Goal: Task Accomplishment & Management: Use online tool/utility

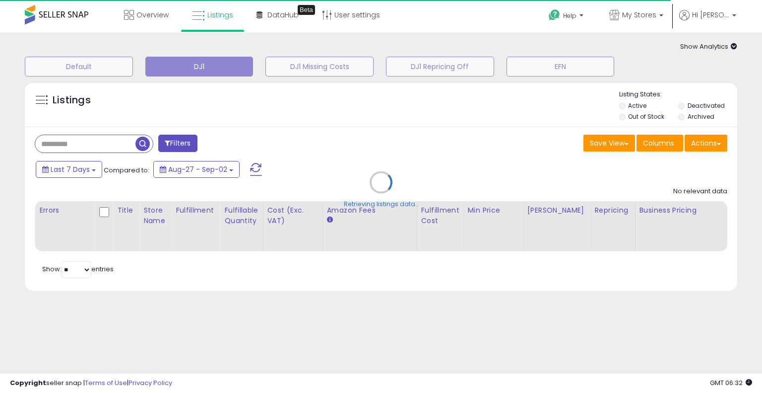
type input "**********"
select select "**"
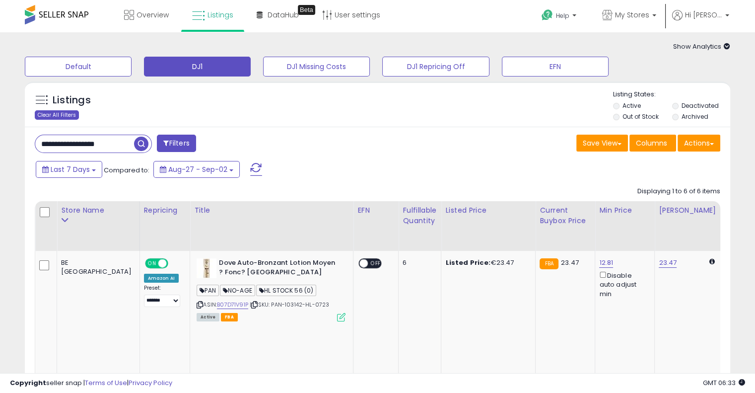
click at [71, 115] on div "Clear All Filters" at bounding box center [57, 114] width 44 height 9
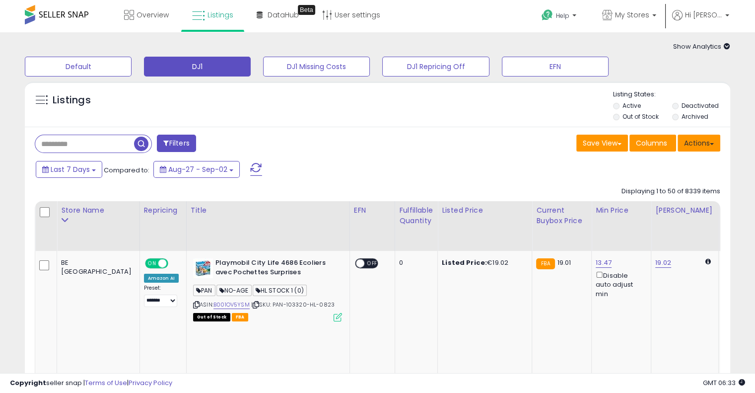
click at [711, 149] on button "Actions" at bounding box center [698, 142] width 43 height 17
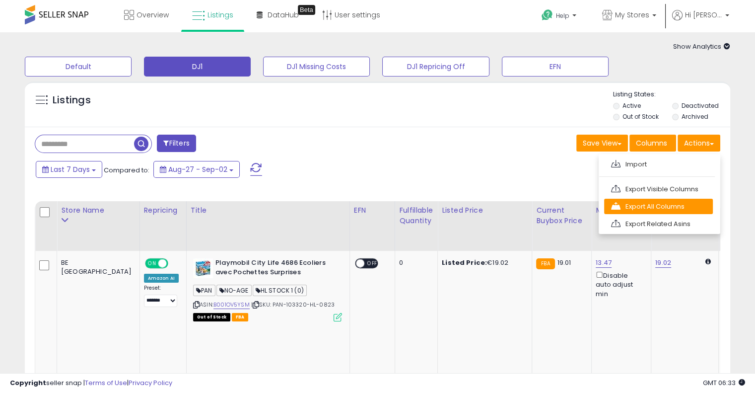
click at [704, 209] on link "Export All Columns" at bounding box center [658, 205] width 109 height 15
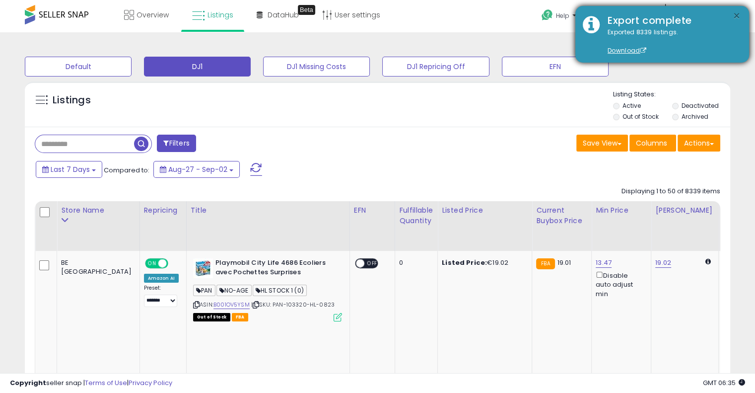
click at [736, 13] on button "×" at bounding box center [736, 16] width 8 height 12
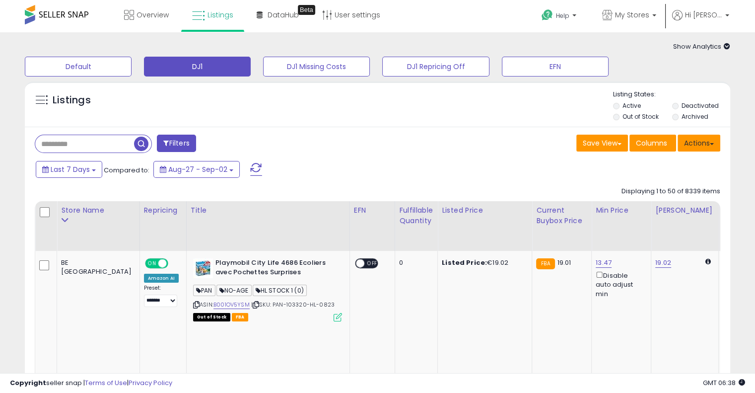
click at [718, 148] on button "Actions" at bounding box center [698, 142] width 43 height 17
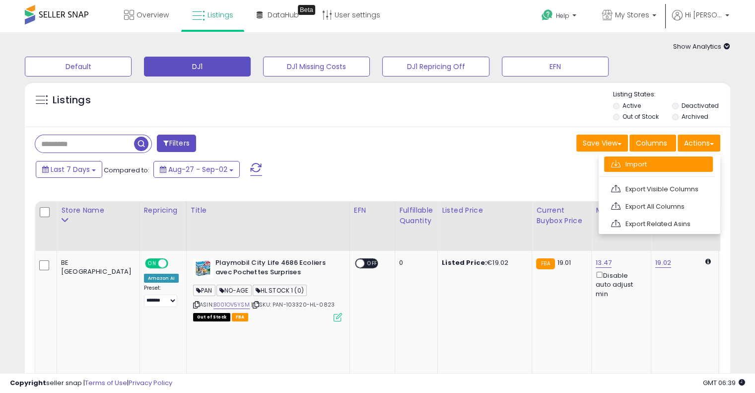
click at [703, 161] on link "Import" at bounding box center [658, 163] width 109 height 15
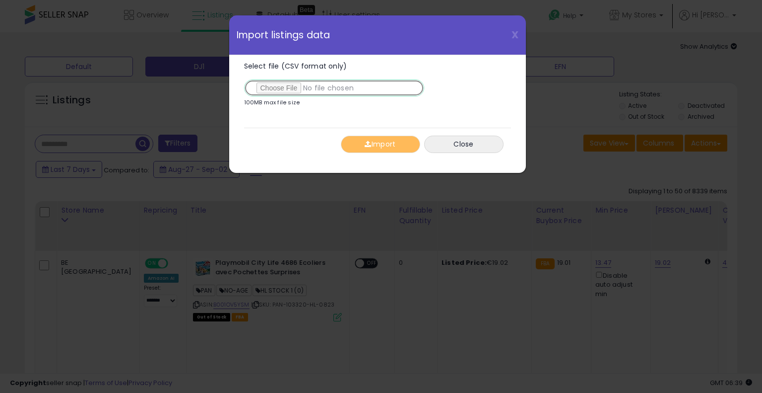
click at [291, 87] on input "Select file (CSV format only)" at bounding box center [334, 87] width 180 height 17
type input "**********"
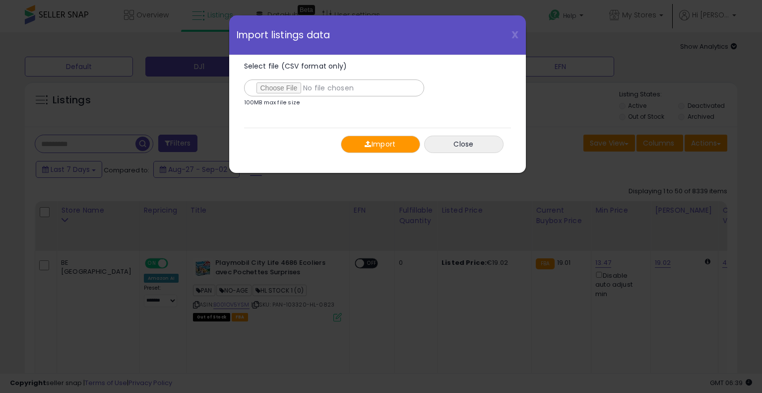
click at [393, 143] on button "Import" at bounding box center [380, 143] width 79 height 17
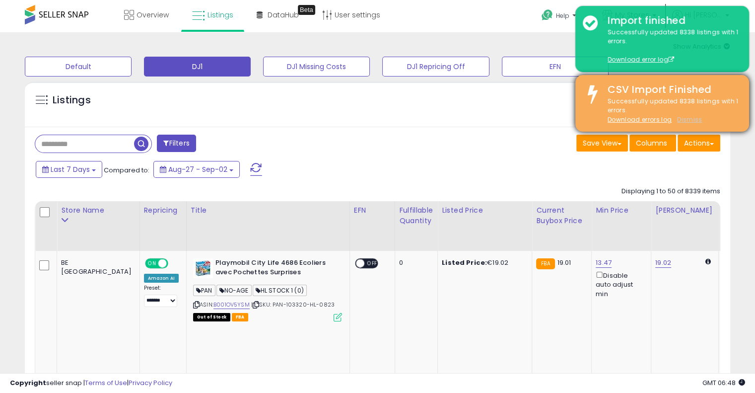
click at [693, 121] on u "Dismiss" at bounding box center [689, 119] width 25 height 8
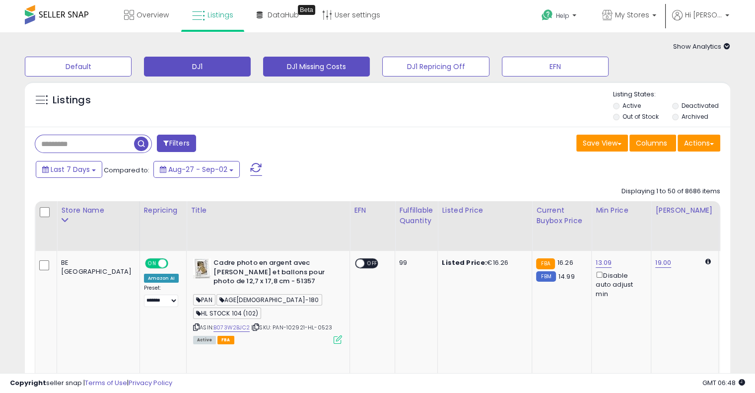
click at [324, 69] on button "DJ1 Missing Costs" at bounding box center [316, 67] width 107 height 20
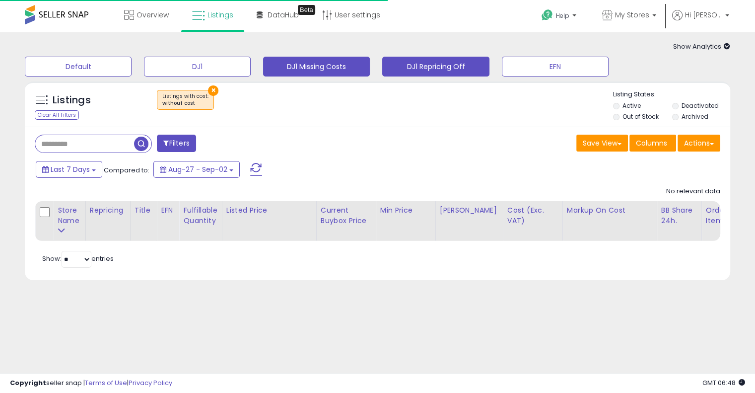
click at [432, 64] on button "DJ1 Repricing Off" at bounding box center [435, 67] width 107 height 20
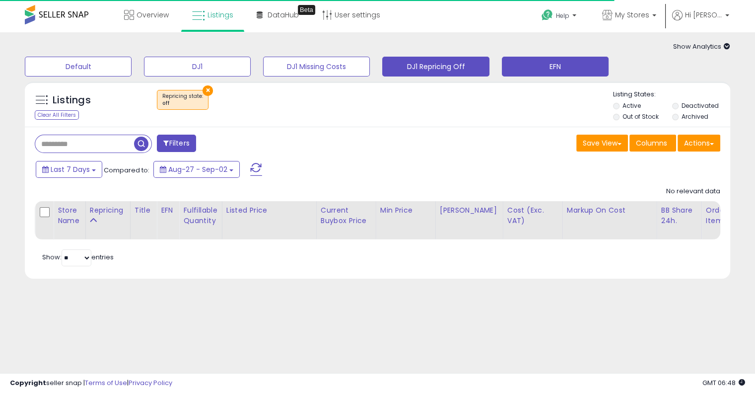
click at [543, 68] on button "EFN" at bounding box center [555, 67] width 107 height 20
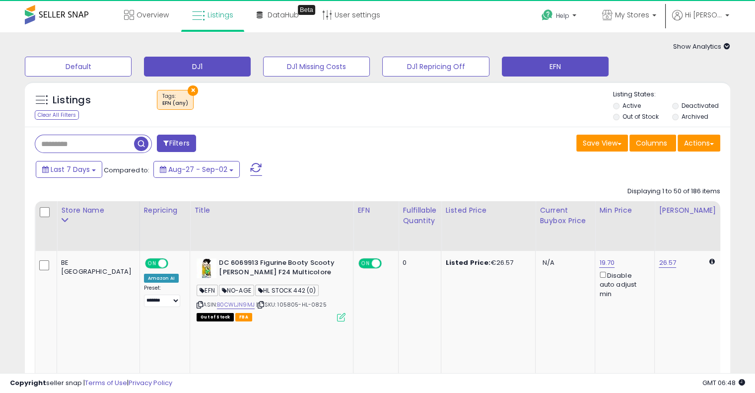
click at [204, 69] on button "DJ1" at bounding box center [197, 67] width 107 height 20
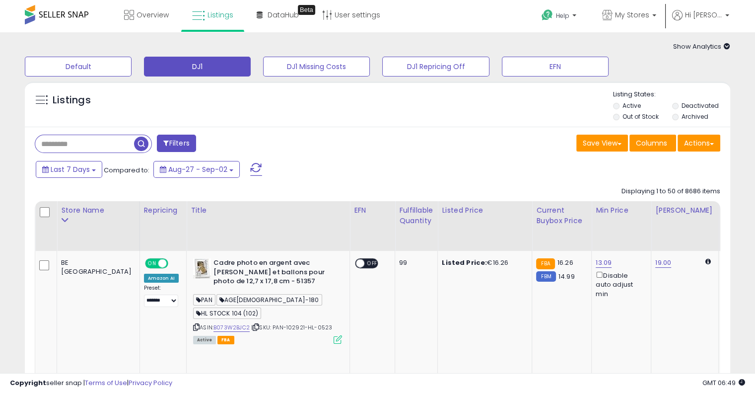
click at [725, 45] on icon at bounding box center [726, 46] width 6 height 6
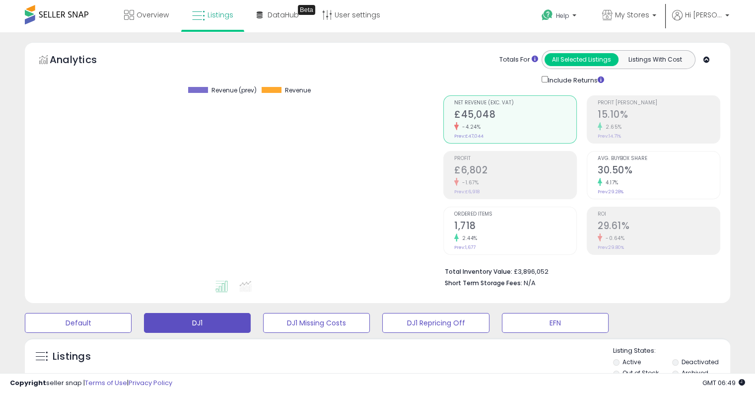
scroll to position [203, 408]
click at [709, 62] on icon at bounding box center [706, 60] width 6 height 6
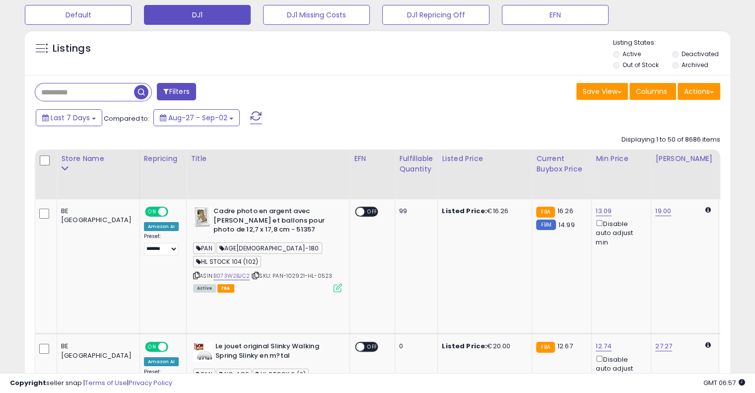
scroll to position [0, 0]
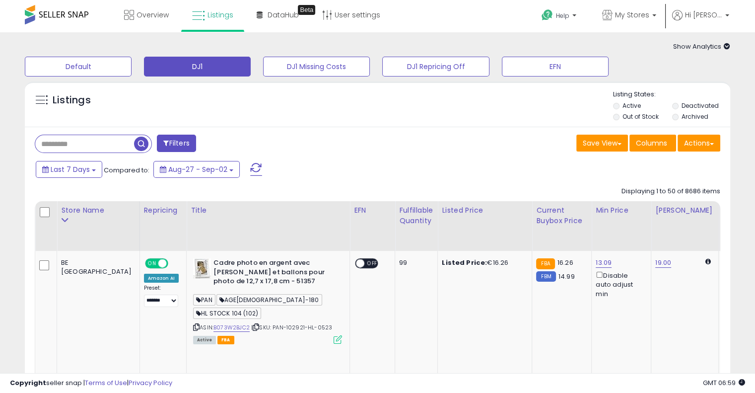
click at [112, 147] on input "text" at bounding box center [84, 143] width 99 height 17
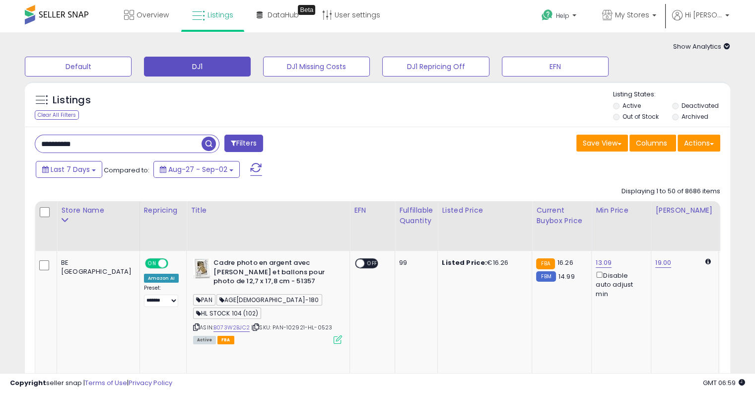
click at [212, 142] on span "button" at bounding box center [208, 143] width 14 height 14
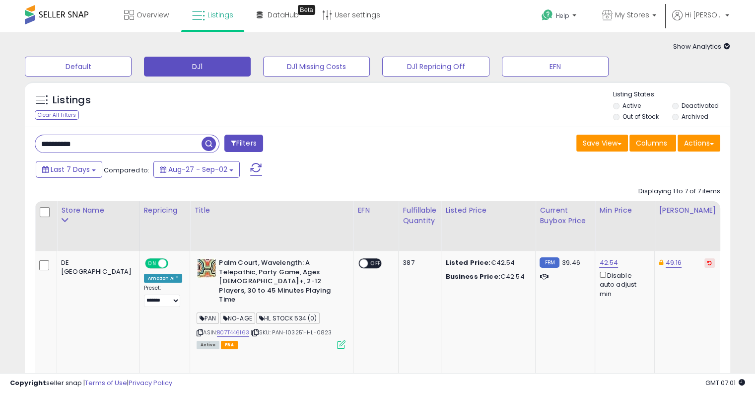
drag, startPoint x: 153, startPoint y: 146, endPoint x: 36, endPoint y: 148, distance: 117.6
click at [36, 148] on input "**********" at bounding box center [118, 143] width 166 height 17
paste input "********"
click at [210, 142] on span "button" at bounding box center [208, 143] width 14 height 14
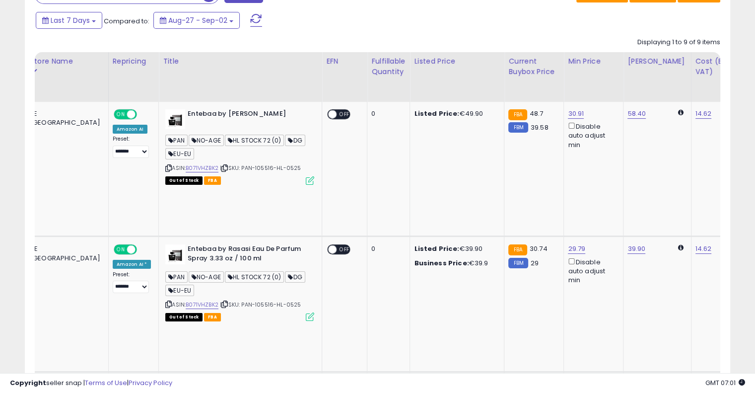
scroll to position [0, 14]
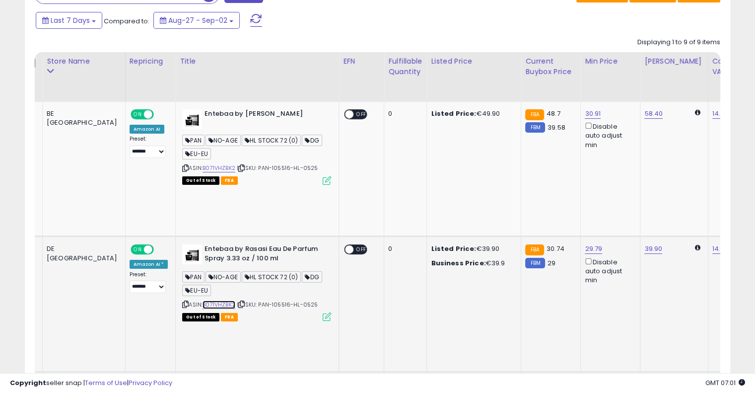
click at [202, 300] on link "B071VHZBK2" at bounding box center [218, 304] width 33 height 8
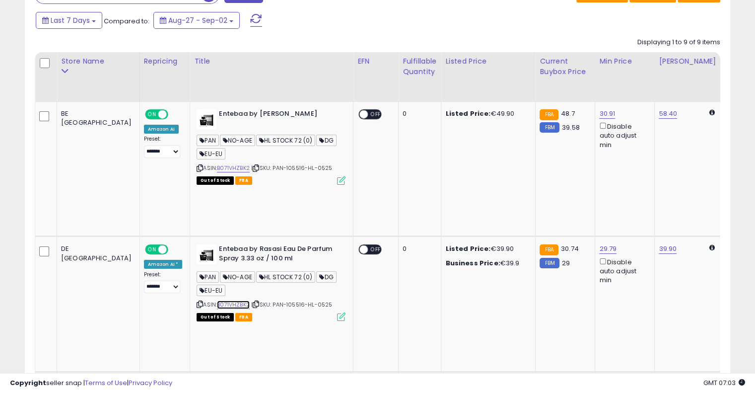
scroll to position [0, 0]
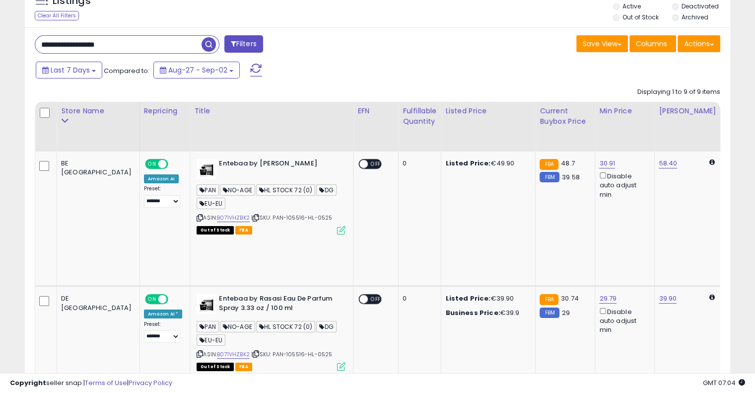
drag, startPoint x: 167, startPoint y: 46, endPoint x: 0, endPoint y: 44, distance: 167.2
paste input "text"
type input "**********"
click at [210, 43] on span "button" at bounding box center [208, 44] width 14 height 14
